Goal: Information Seeking & Learning: Learn about a topic

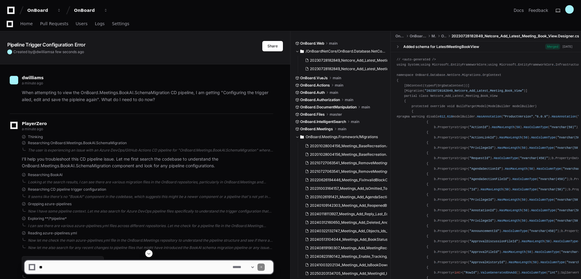
scroll to position [270, 0]
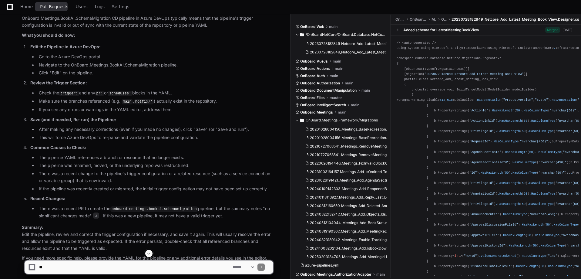
drag, startPoint x: 48, startPoint y: 9, endPoint x: 76, endPoint y: 14, distance: 28.6
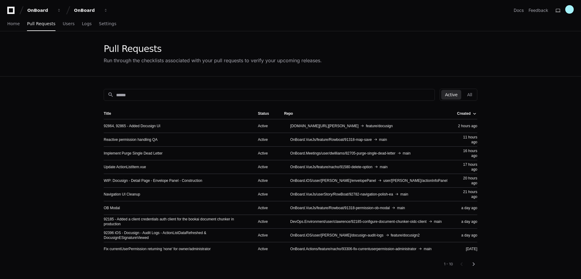
click at [466, 115] on div at bounding box center [475, 115] width 4 height 1
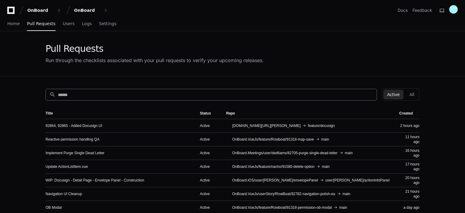
click at [85, 92] on input at bounding box center [215, 95] width 315 height 6
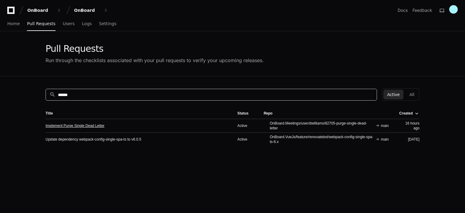
type input "******"
click at [77, 126] on link "Implement Purge Single Dead Letter" at bounding box center [75, 125] width 59 height 5
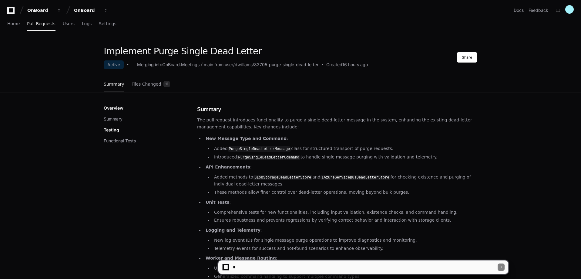
click at [274, 213] on textarea at bounding box center [365, 266] width 266 height 13
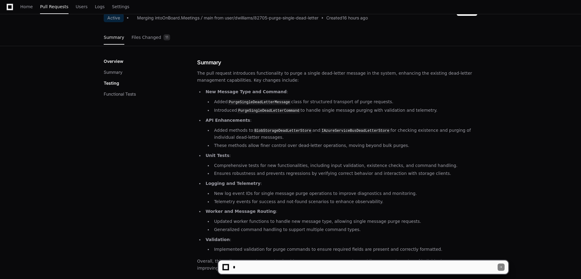
scroll to position [61, 0]
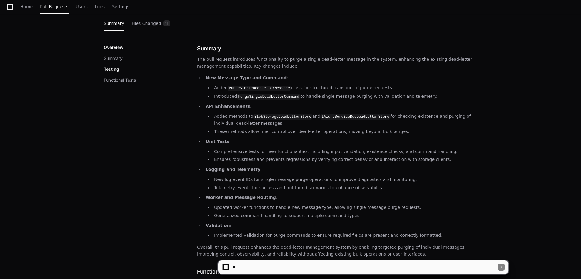
click at [264, 213] on textarea at bounding box center [365, 266] width 266 height 13
type textarea "*"
type textarea "**********"
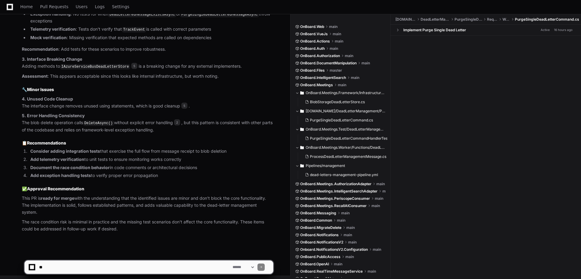
scroll to position [770, 0]
